Goal: Task Accomplishment & Management: Manage account settings

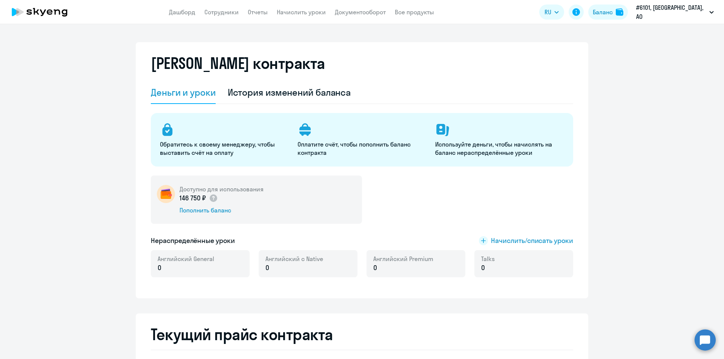
select select "english_adult_not_native_speaker"
click at [254, 13] on link "Отчеты" at bounding box center [258, 12] width 20 height 8
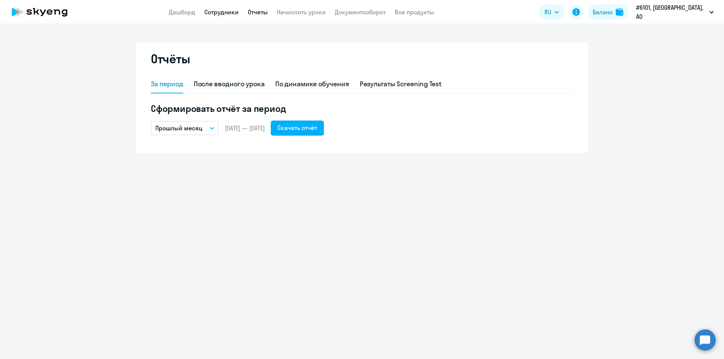
click at [214, 12] on link "Сотрудники" at bounding box center [221, 12] width 34 height 8
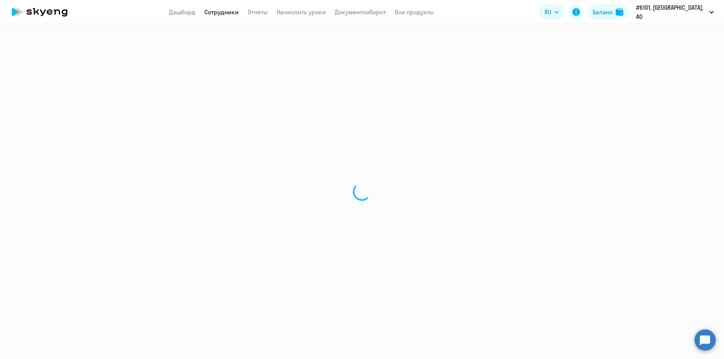
select select "30"
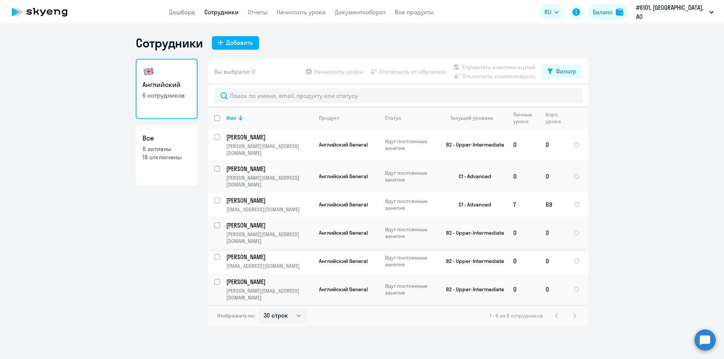
click at [278, 221] on p "[PERSON_NAME]" at bounding box center [268, 225] width 85 height 8
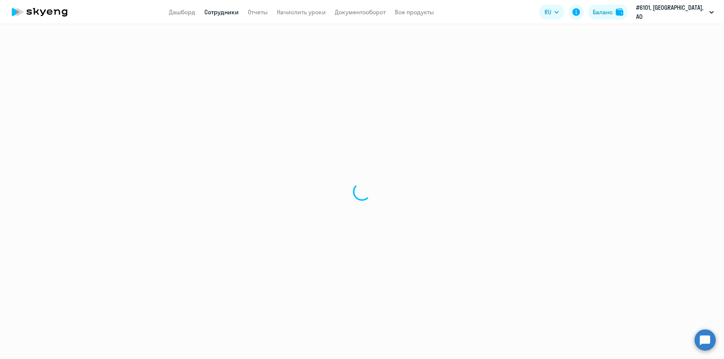
select select "english"
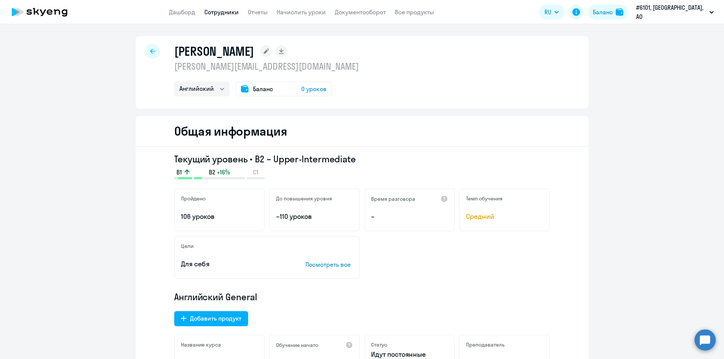
click at [253, 91] on span "Баланс" at bounding box center [263, 88] width 20 height 9
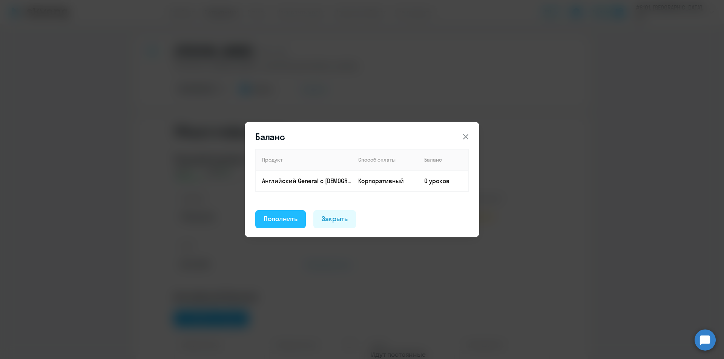
click at [283, 220] on div "Пополнить" at bounding box center [281, 219] width 34 height 10
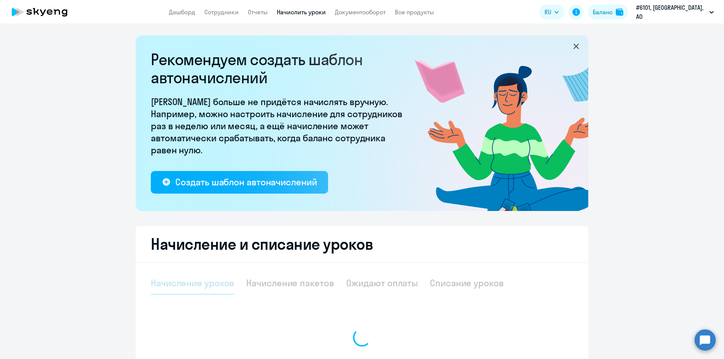
select select "10"
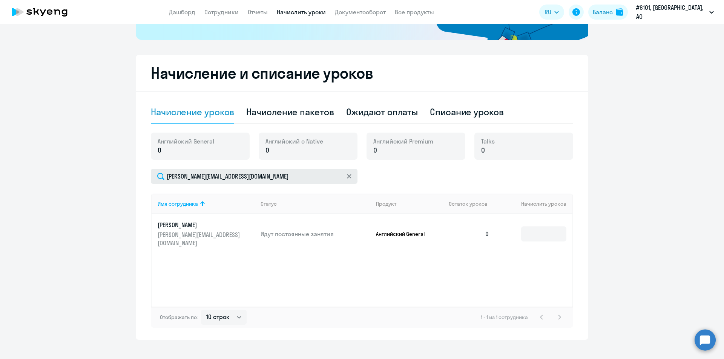
scroll to position [182, 0]
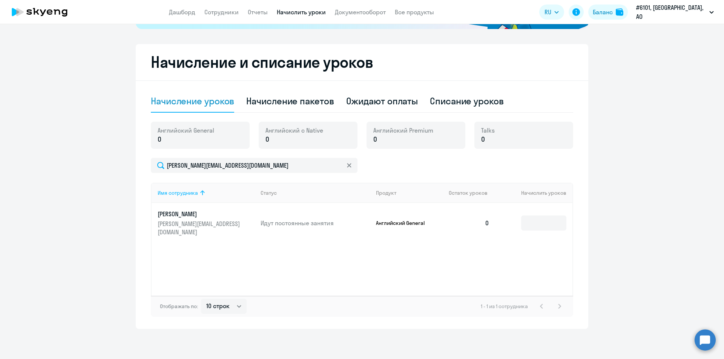
click at [198, 193] on icon at bounding box center [202, 193] width 9 height 9
click at [535, 193] on th "Начислить уроков" at bounding box center [534, 193] width 77 height 20
click at [536, 227] on input at bounding box center [543, 223] width 45 height 15
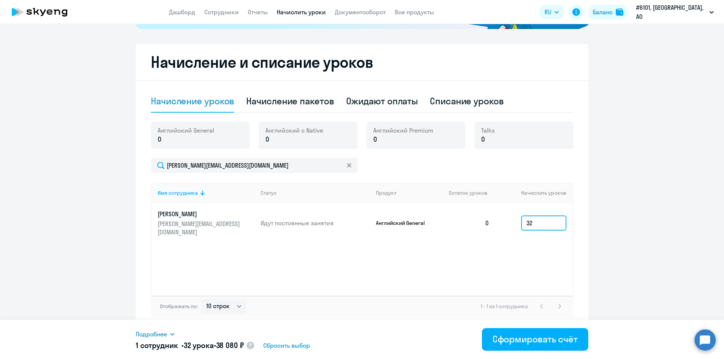
type input "32"
click at [282, 347] on span "Сбросить выбор" at bounding box center [286, 345] width 47 height 9
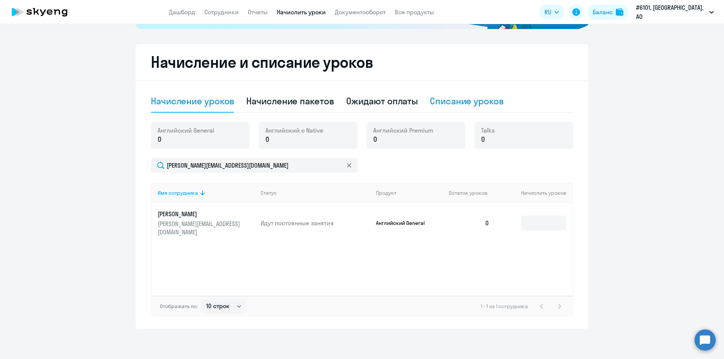
click at [475, 101] on div "Списание уроков" at bounding box center [467, 101] width 74 height 12
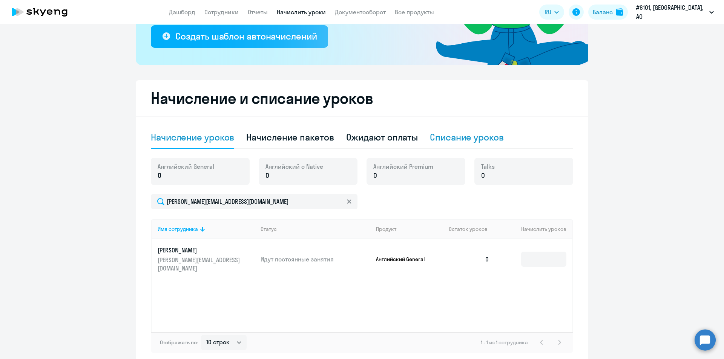
select select "10"
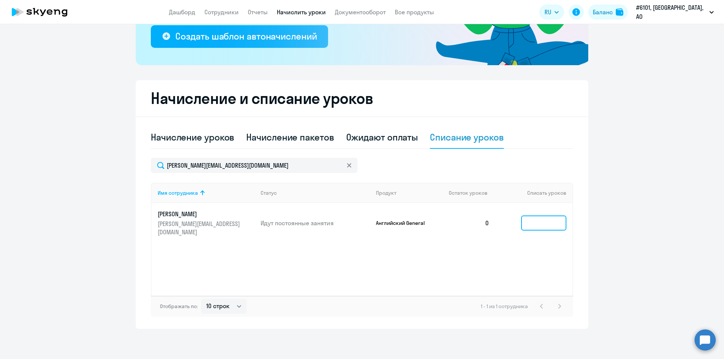
click at [543, 229] on input at bounding box center [543, 223] width 45 height 15
click at [316, 138] on div "Начисление пакетов" at bounding box center [289, 137] width 87 height 12
select select "10"
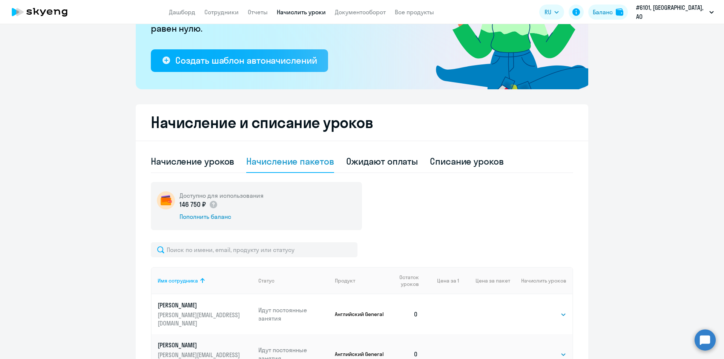
scroll to position [117, 0]
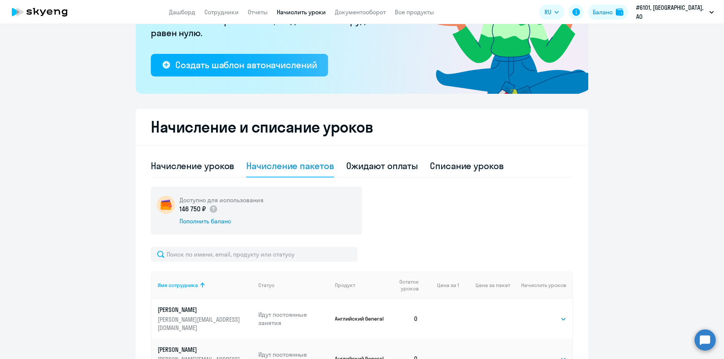
click at [167, 206] on img at bounding box center [166, 205] width 18 height 18
click at [163, 205] on img at bounding box center [166, 205] width 18 height 18
click at [194, 223] on div "Пополнить баланс" at bounding box center [222, 221] width 84 height 8
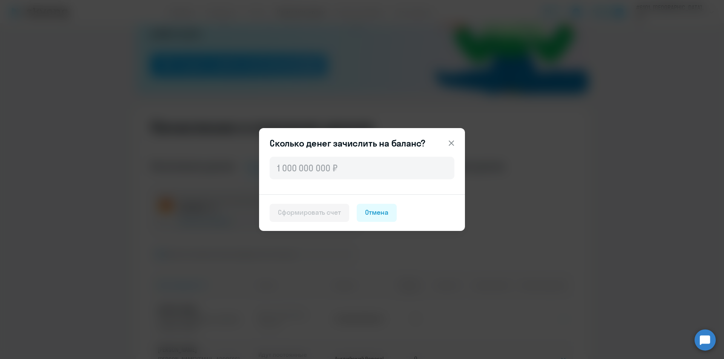
click at [450, 141] on icon at bounding box center [451, 143] width 5 height 5
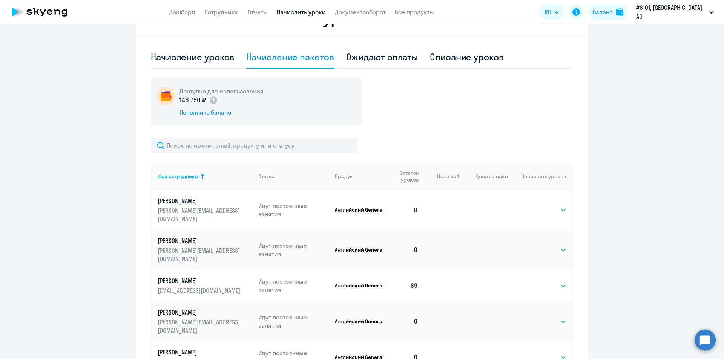
scroll to position [339, 0]
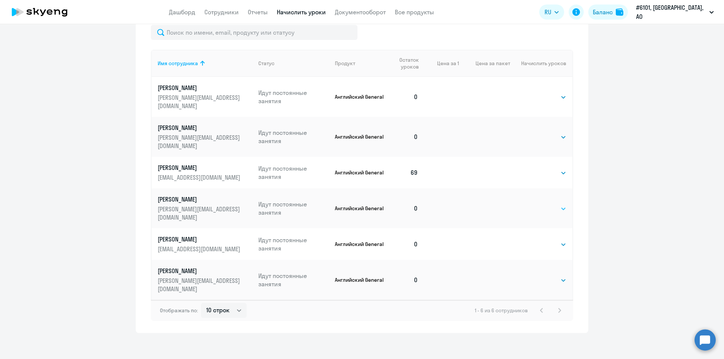
click at [563, 210] on select "Выбрать 4 8 16 32 64 96 128" at bounding box center [551, 208] width 31 height 9
select select "32"
click at [536, 204] on select "Выбрать 4 8 16 32 64 96 128" at bounding box center [551, 208] width 31 height 9
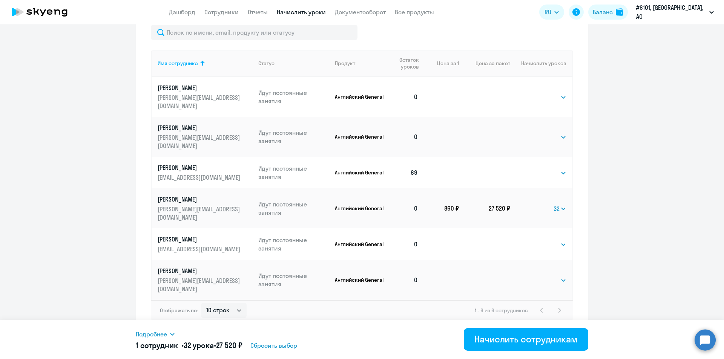
scroll to position [344, 0]
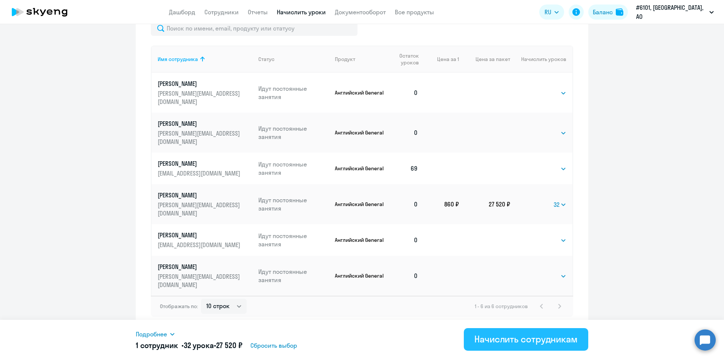
click at [490, 340] on div "Начислить сотрудникам" at bounding box center [525, 339] width 103 height 12
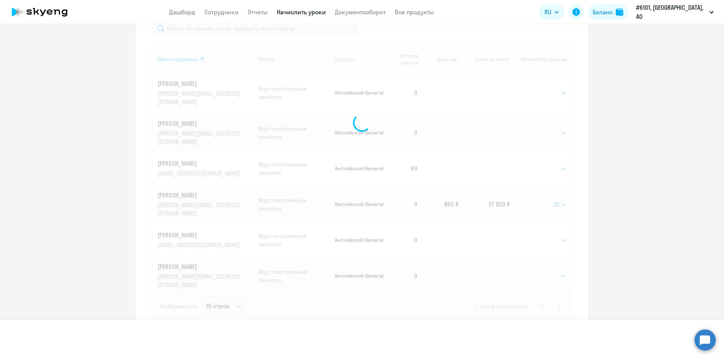
select select
